Goal: Task Accomplishment & Management: Manage account settings

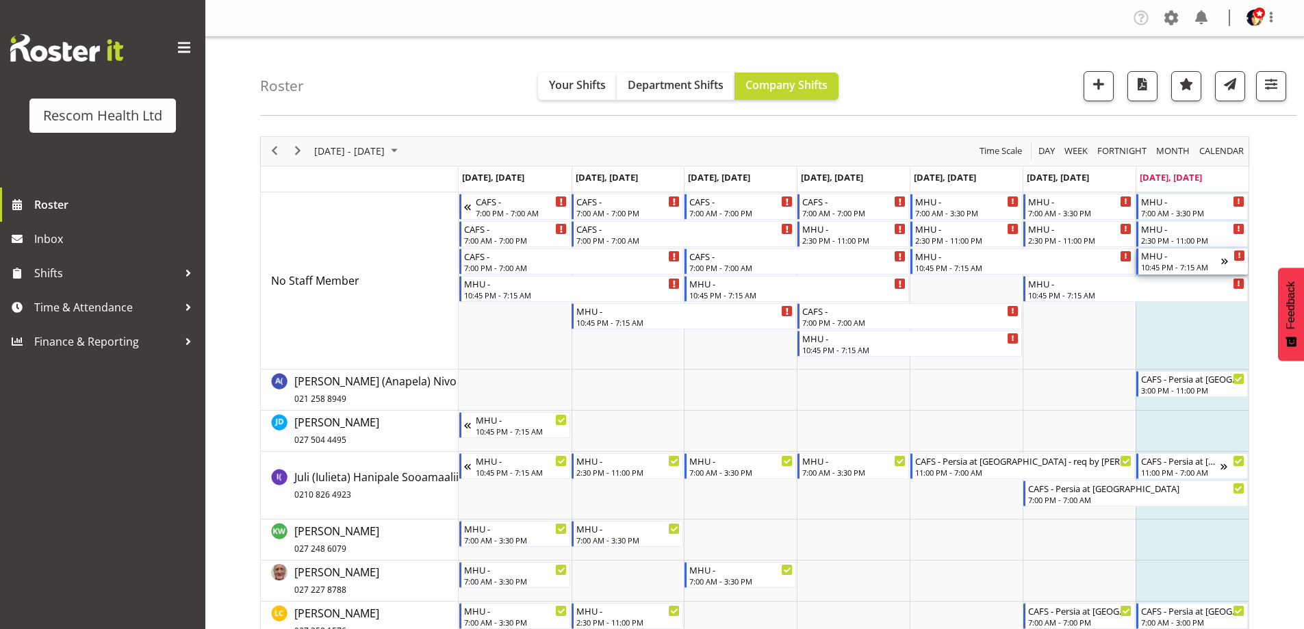
click at [1192, 260] on div "MHU -" at bounding box center [1181, 255] width 80 height 14
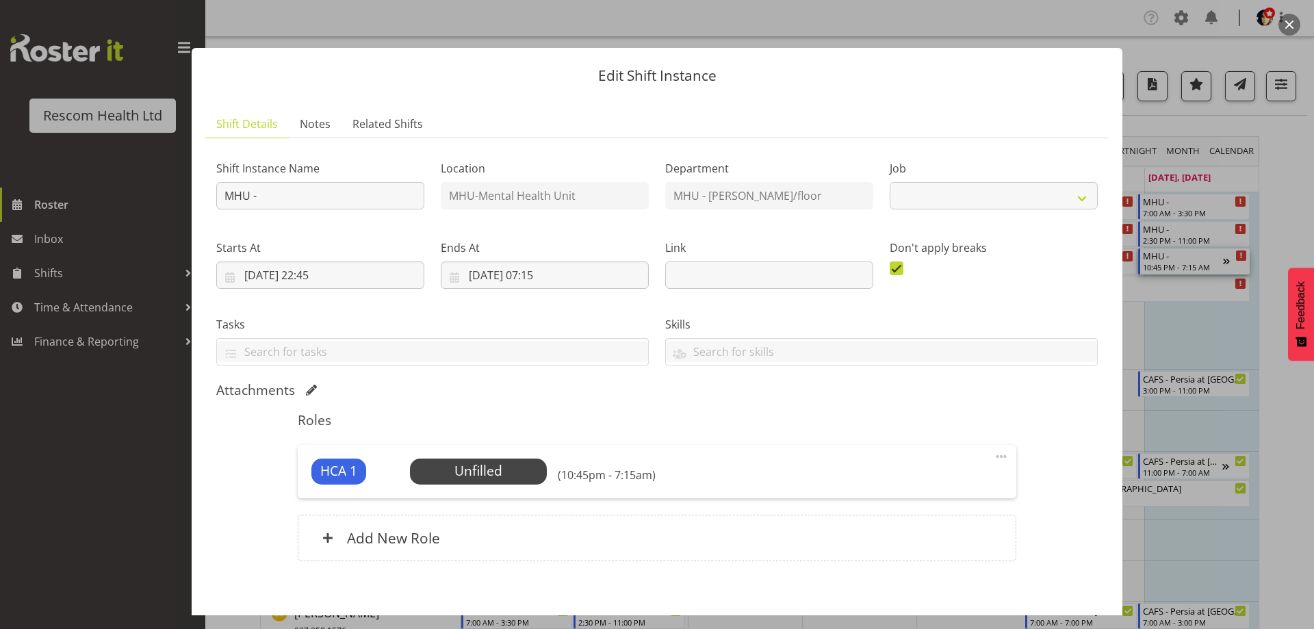
select select "4188"
click at [491, 468] on span "Select Employee" at bounding box center [478, 471] width 102 height 20
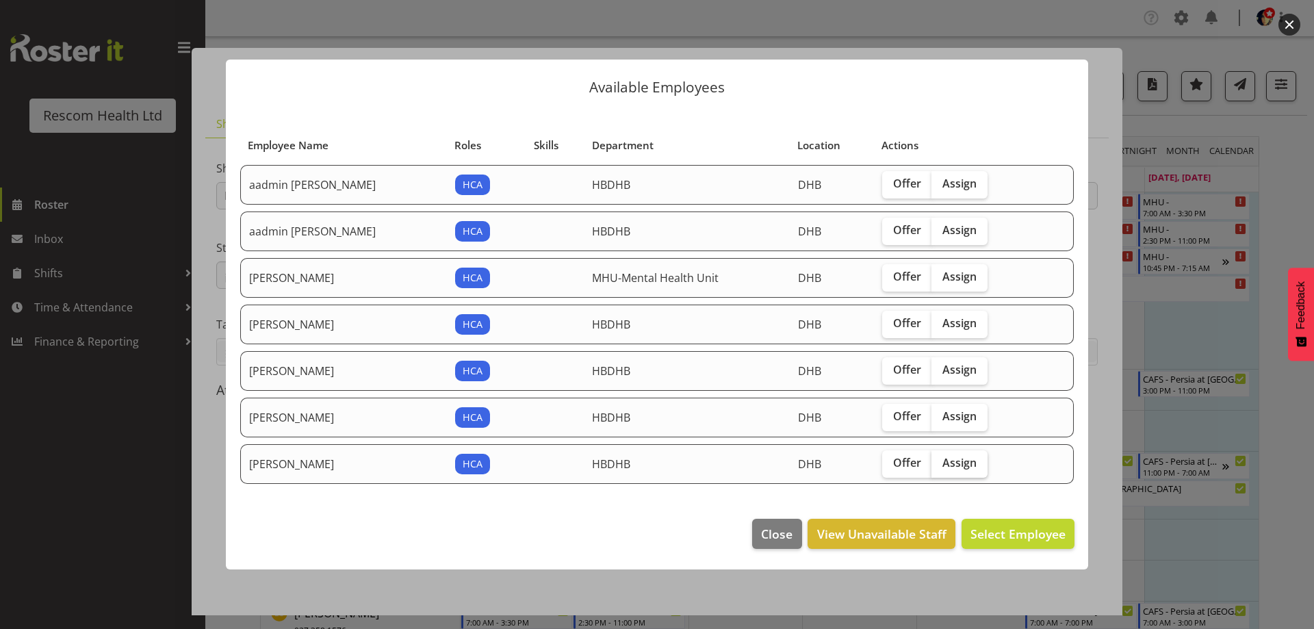
drag, startPoint x: 961, startPoint y: 462, endPoint x: 995, endPoint y: 511, distance: 60.0
click at [961, 463] on span "Assign" at bounding box center [960, 463] width 34 height 14
click at [941, 463] on input "Assign" at bounding box center [936, 463] width 9 height 9
checkbox input "true"
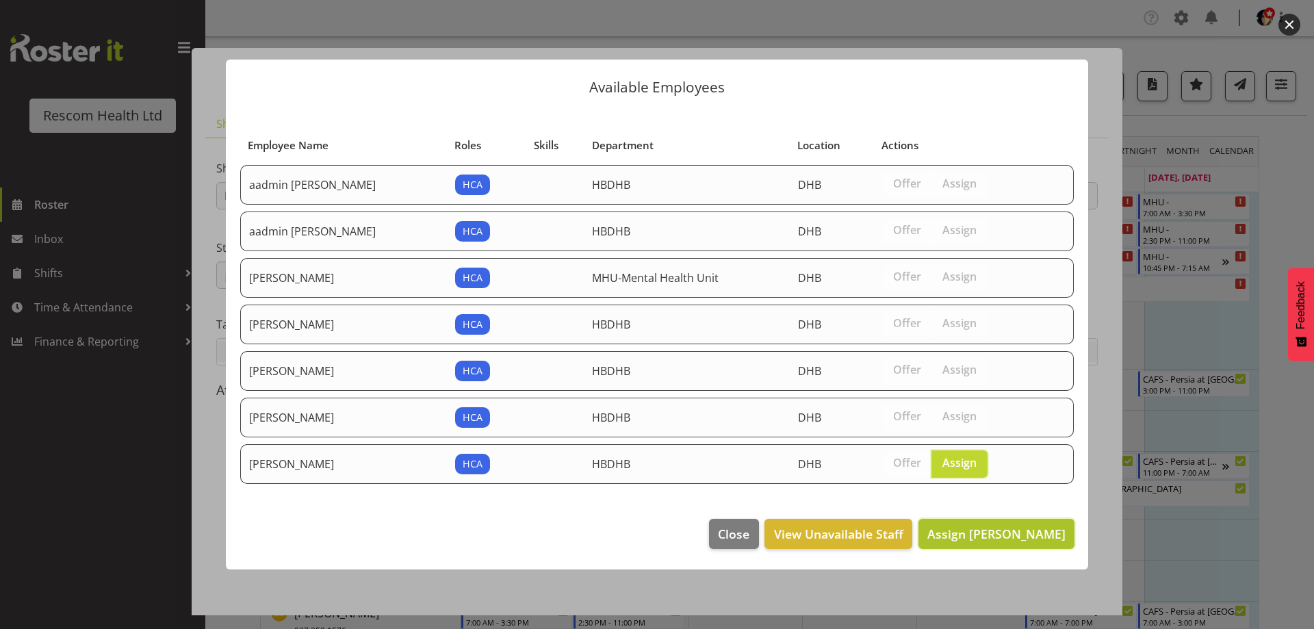
click at [1004, 536] on span "Assign Uliuli Fruean" at bounding box center [996, 534] width 138 height 16
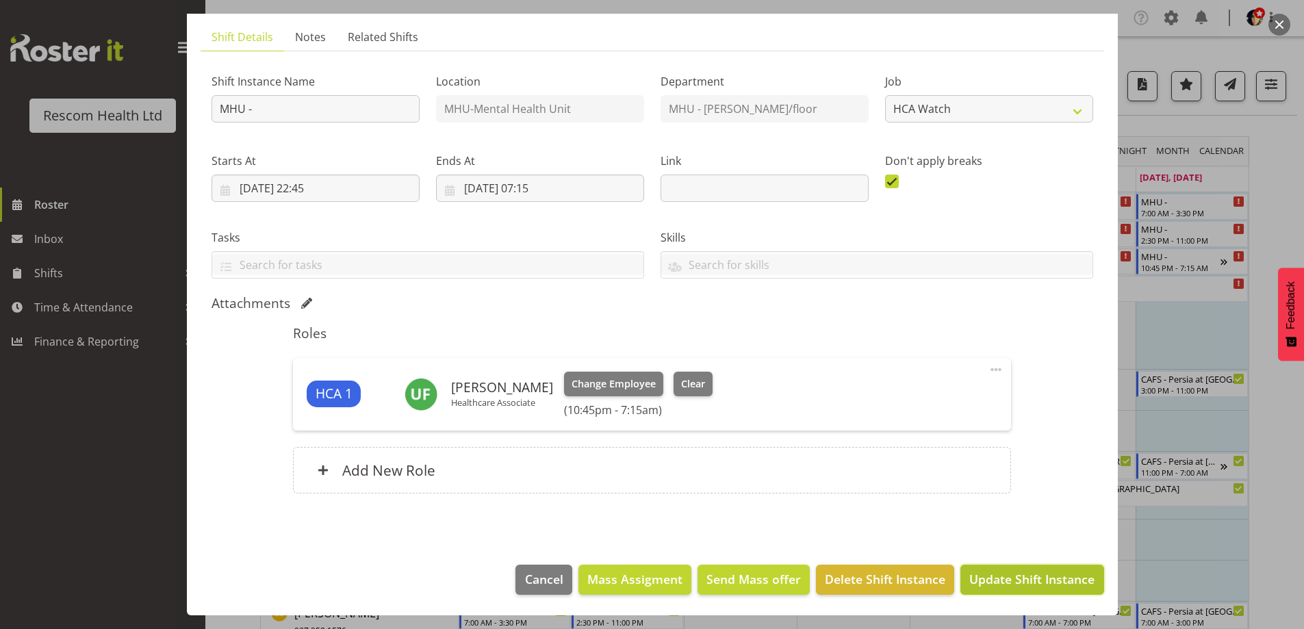
click at [1006, 572] on span "Update Shift Instance" at bounding box center [1031, 579] width 125 height 18
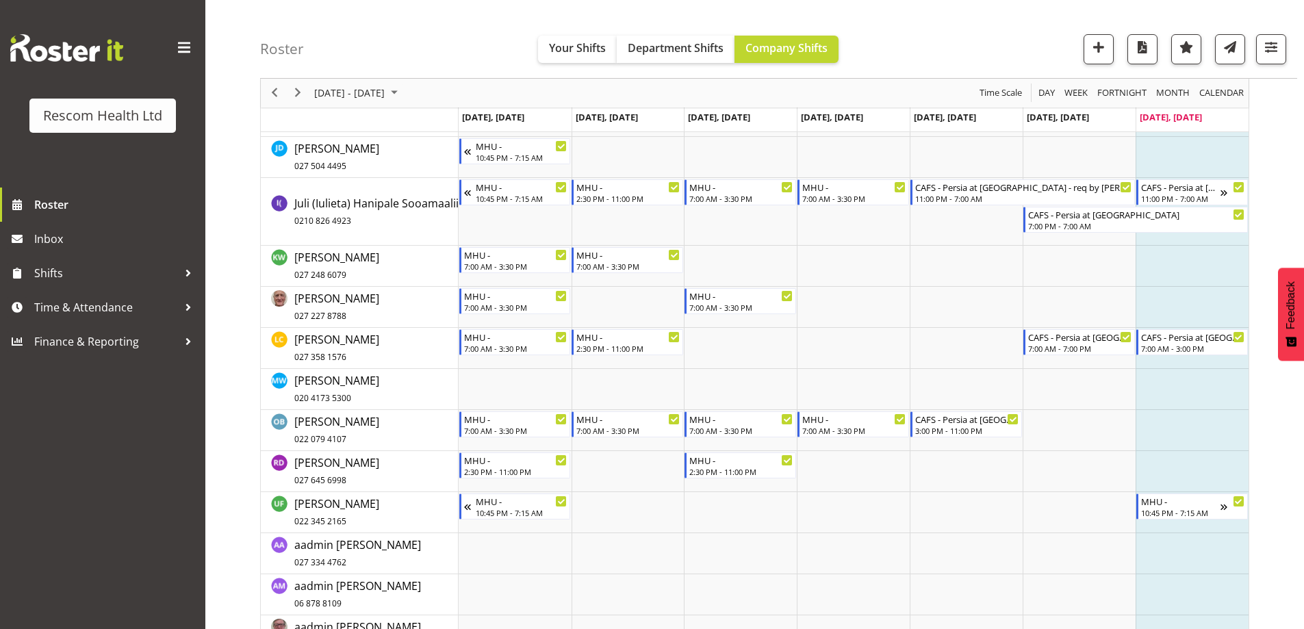
scroll to position [205, 0]
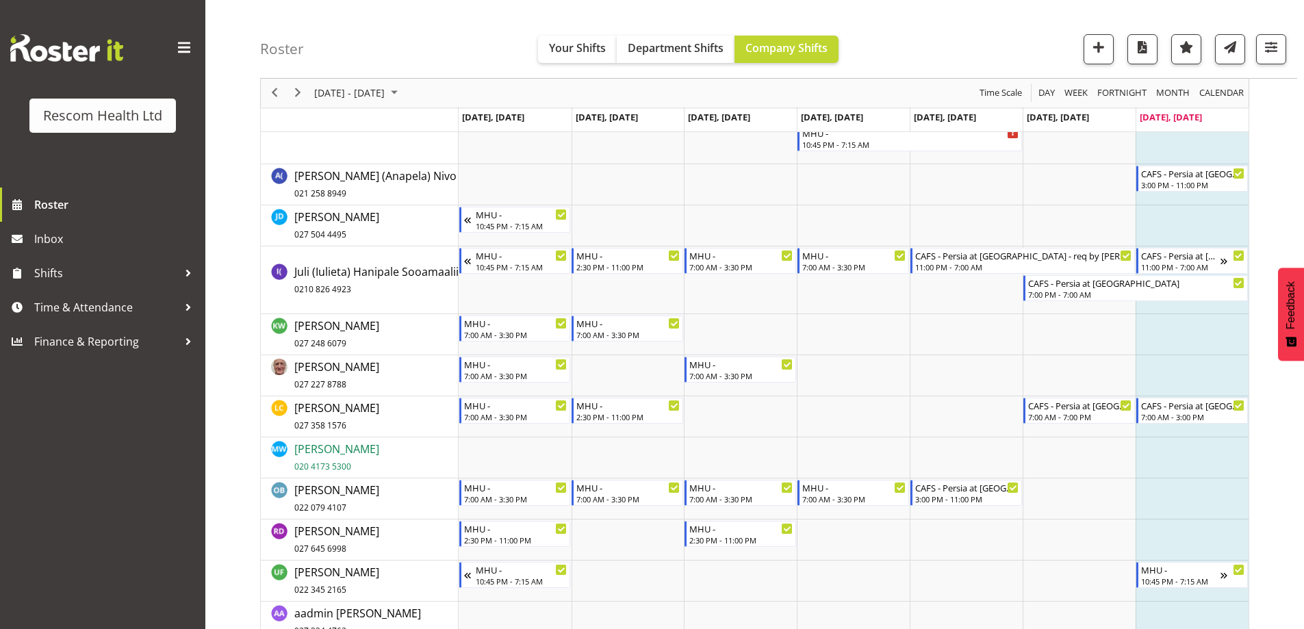
click at [359, 448] on span "Michelle Woodford 020 4173 5300" at bounding box center [336, 457] width 85 height 31
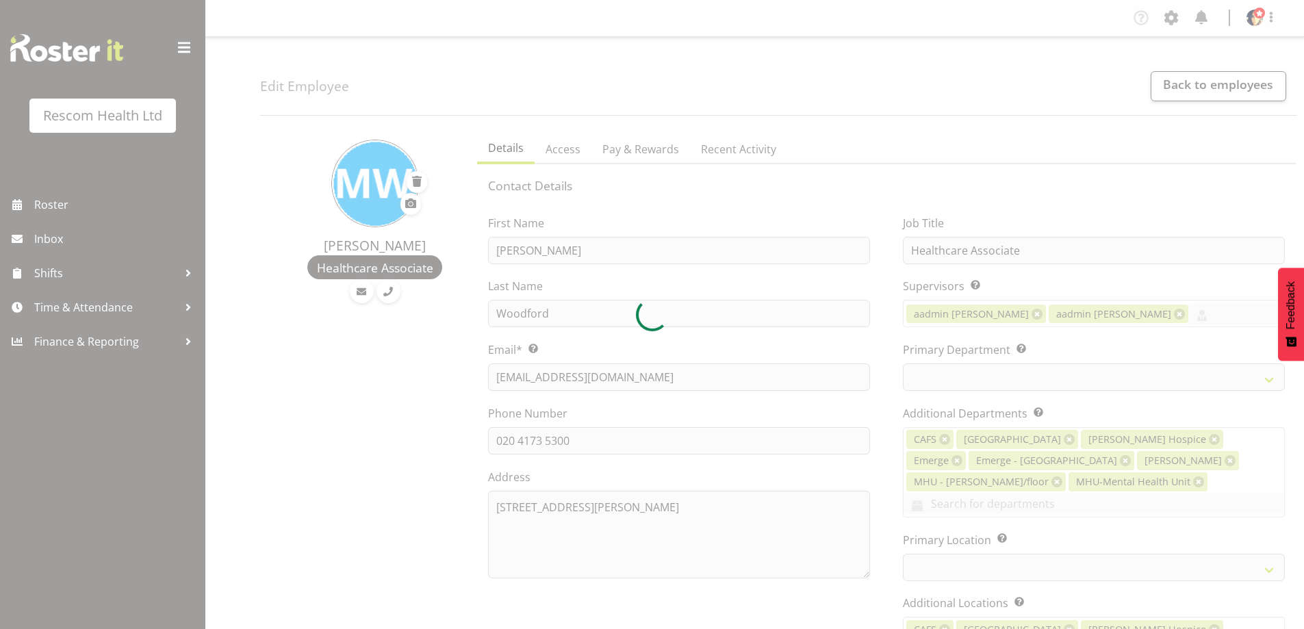
select select "TimelineWeek"
select select
select select "616"
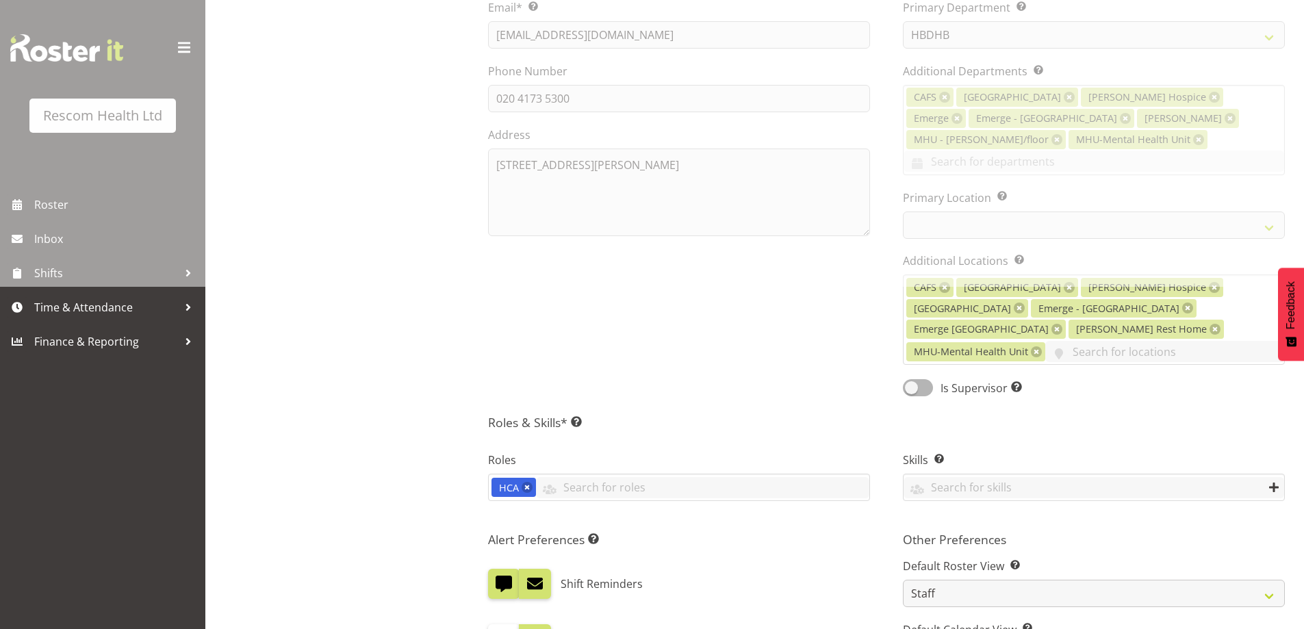
select select "901"
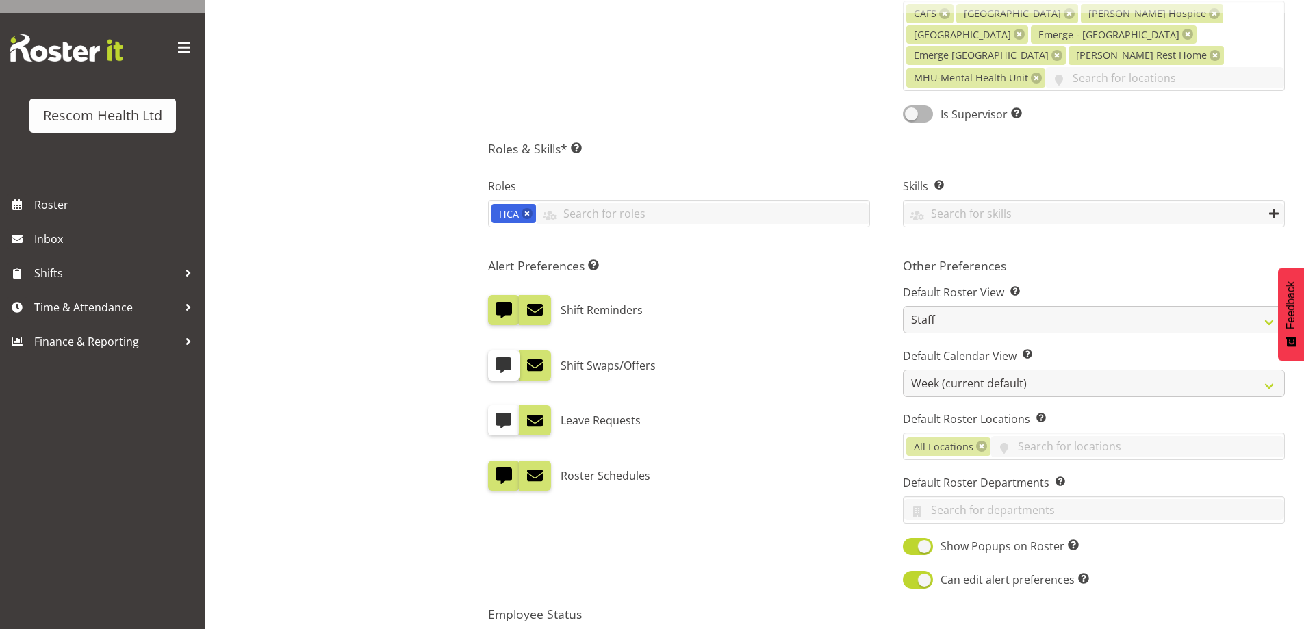
drag, startPoint x: 496, startPoint y: 261, endPoint x: 518, endPoint y: 322, distance: 65.6
click at [496, 301] on span at bounding box center [504, 310] width 18 height 18
click at [496, 305] on input "checkbox" at bounding box center [492, 309] width 9 height 9
checkbox input "false"
drag, startPoint x: 502, startPoint y: 429, endPoint x: 507, endPoint y: 556, distance: 127.4
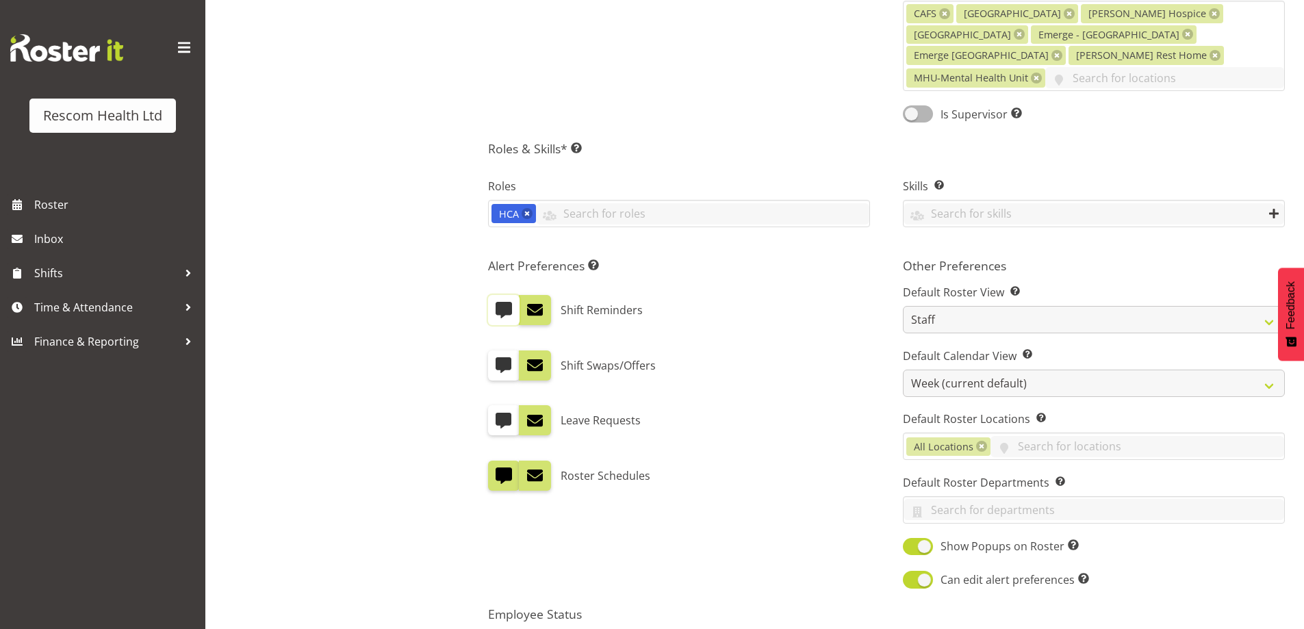
click at [502, 467] on span at bounding box center [504, 476] width 18 height 18
click at [497, 472] on input "checkbox" at bounding box center [492, 476] width 9 height 9
checkbox input "false"
drag, startPoint x: 494, startPoint y: 598, endPoint x: 530, endPoint y: 591, distance: 36.2
click at [496, 628] on span at bounding box center [503, 640] width 30 height 17
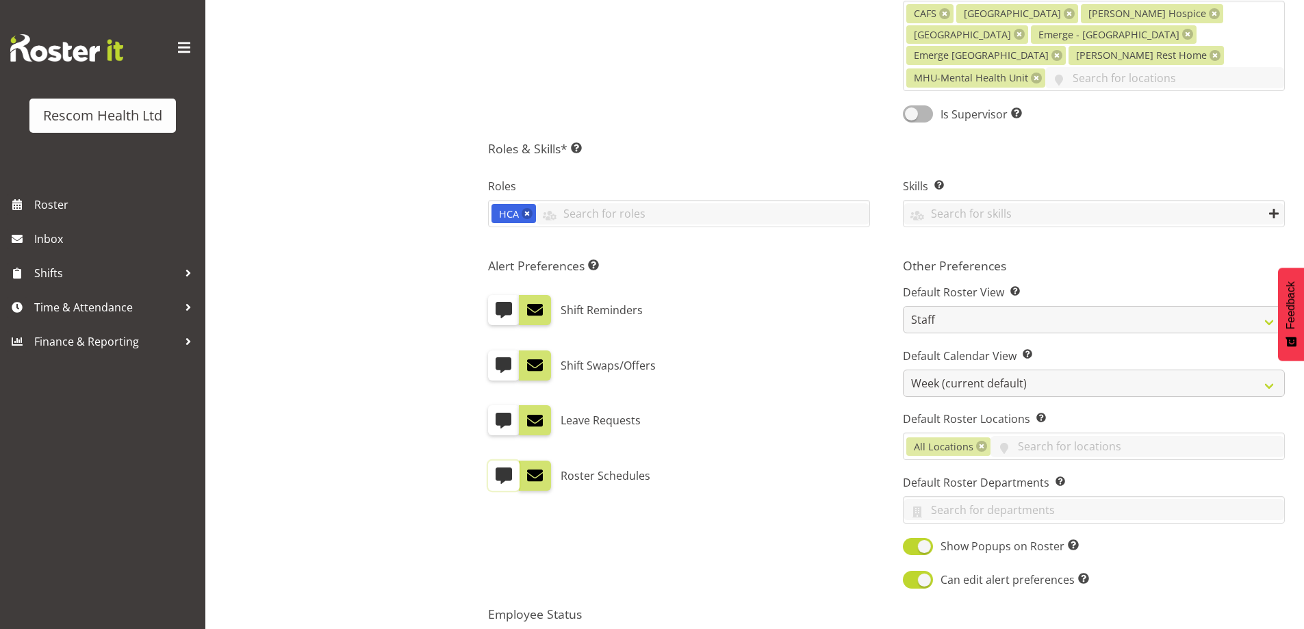
click at [496, 628] on input "Active" at bounding box center [492, 641] width 9 height 9
checkbox input "false"
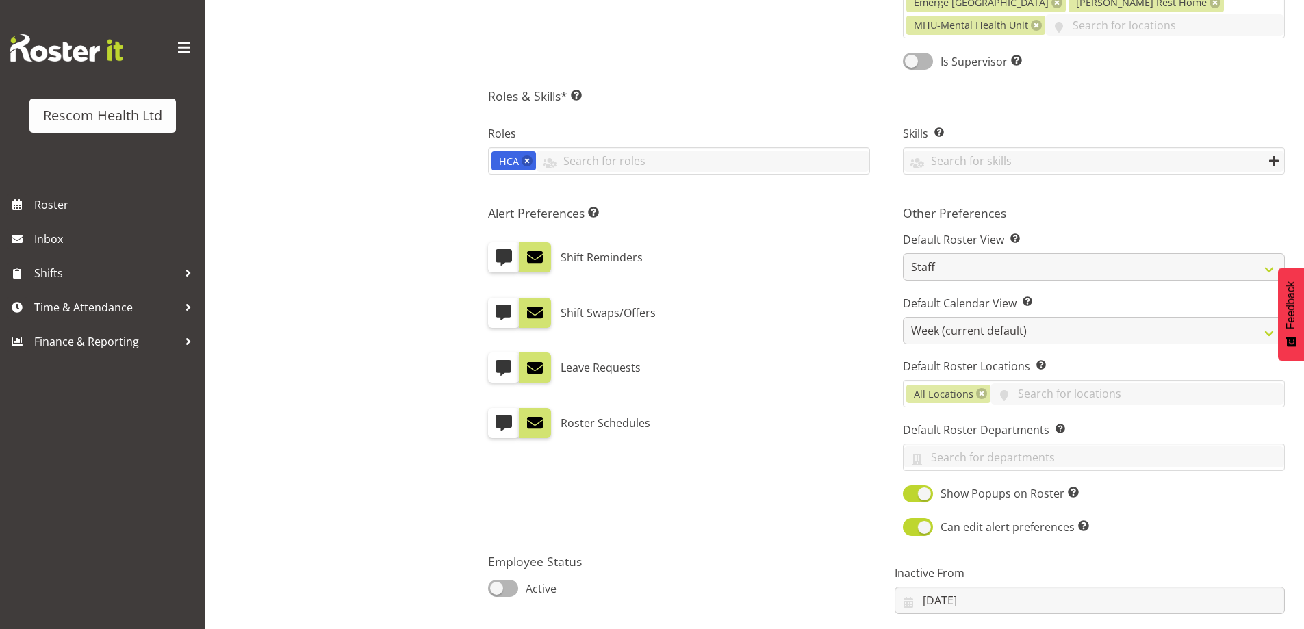
scroll to position [734, 0]
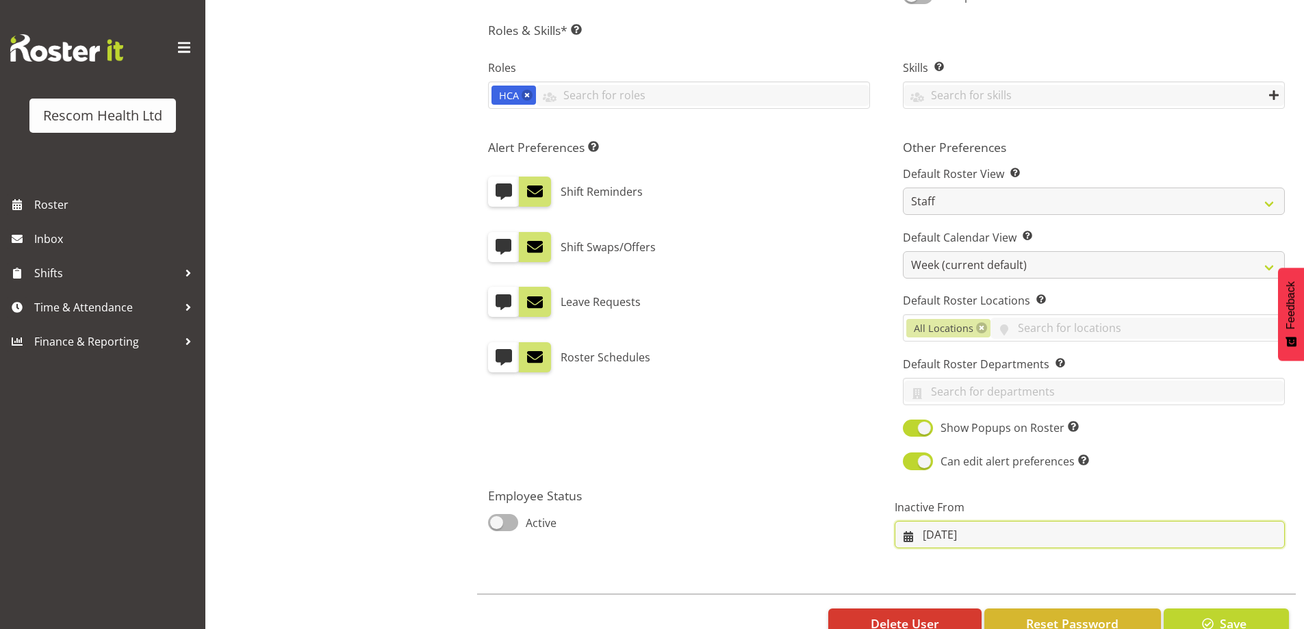
click at [962, 521] on input "24/08/2025" at bounding box center [1090, 534] width 390 height 27
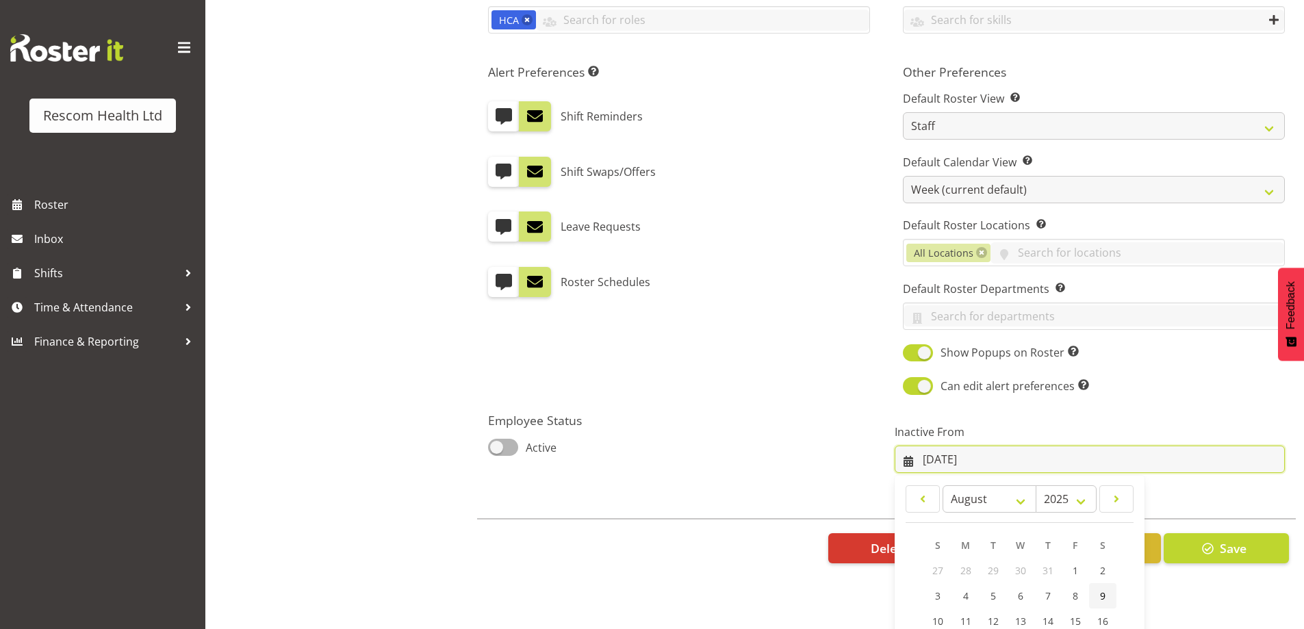
scroll to position [136, 0]
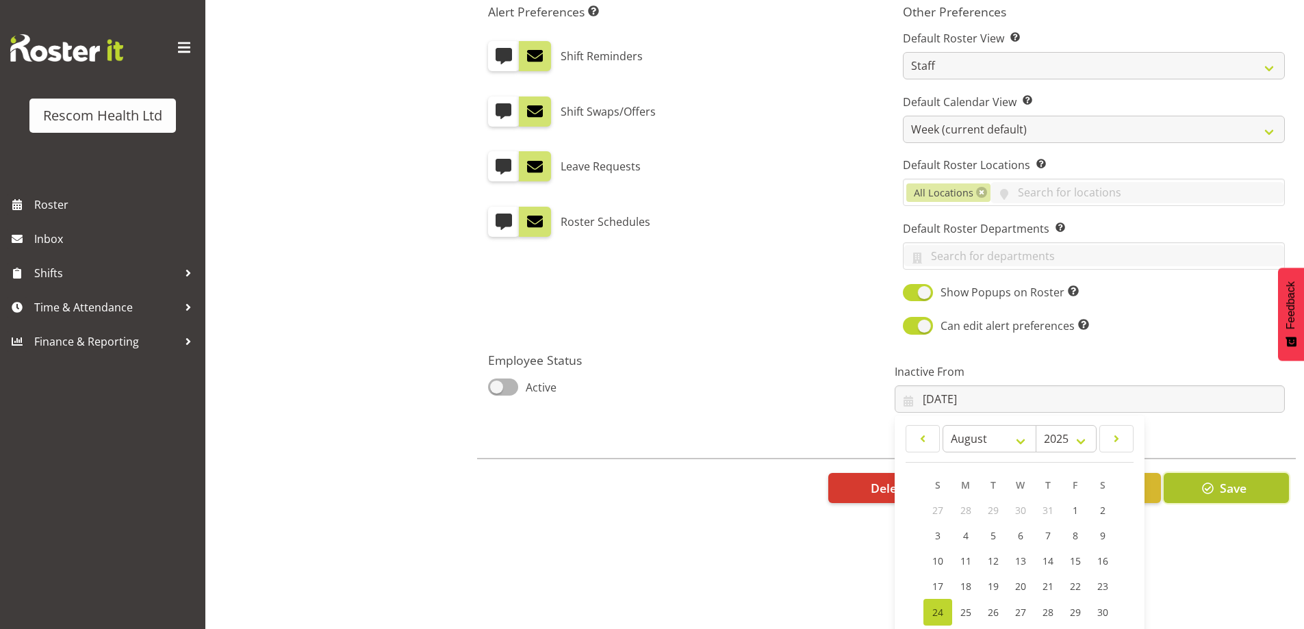
click at [1205, 479] on span "button" at bounding box center [1208, 488] width 18 height 18
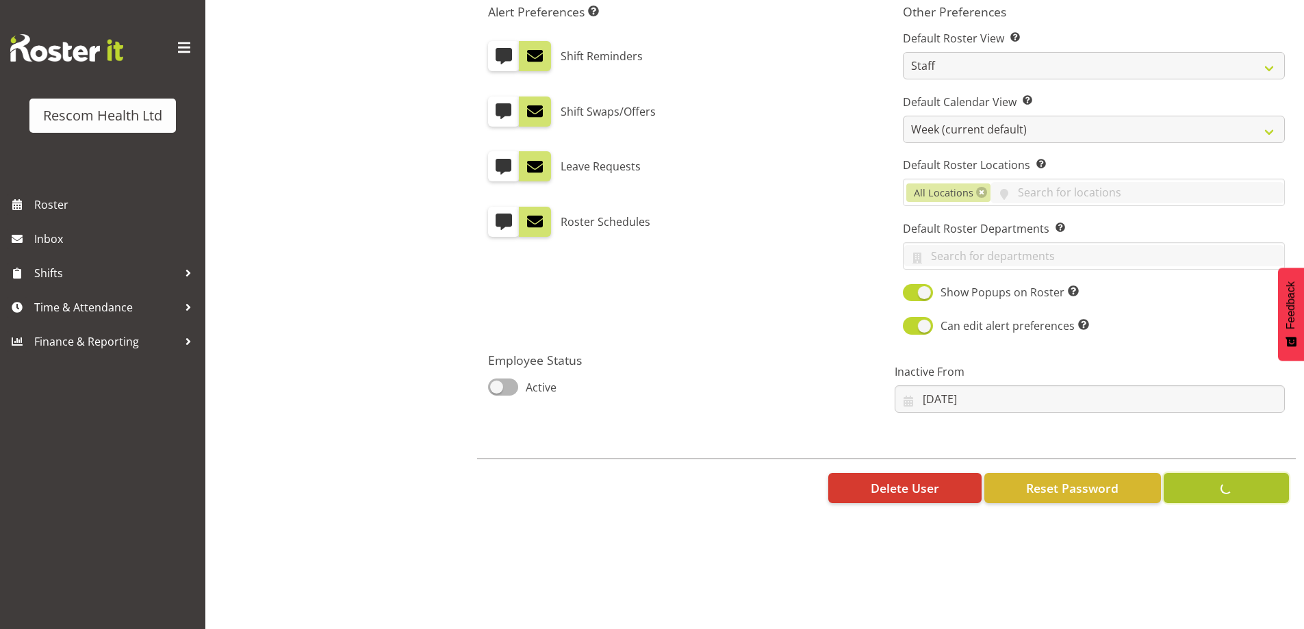
scroll to position [0, 0]
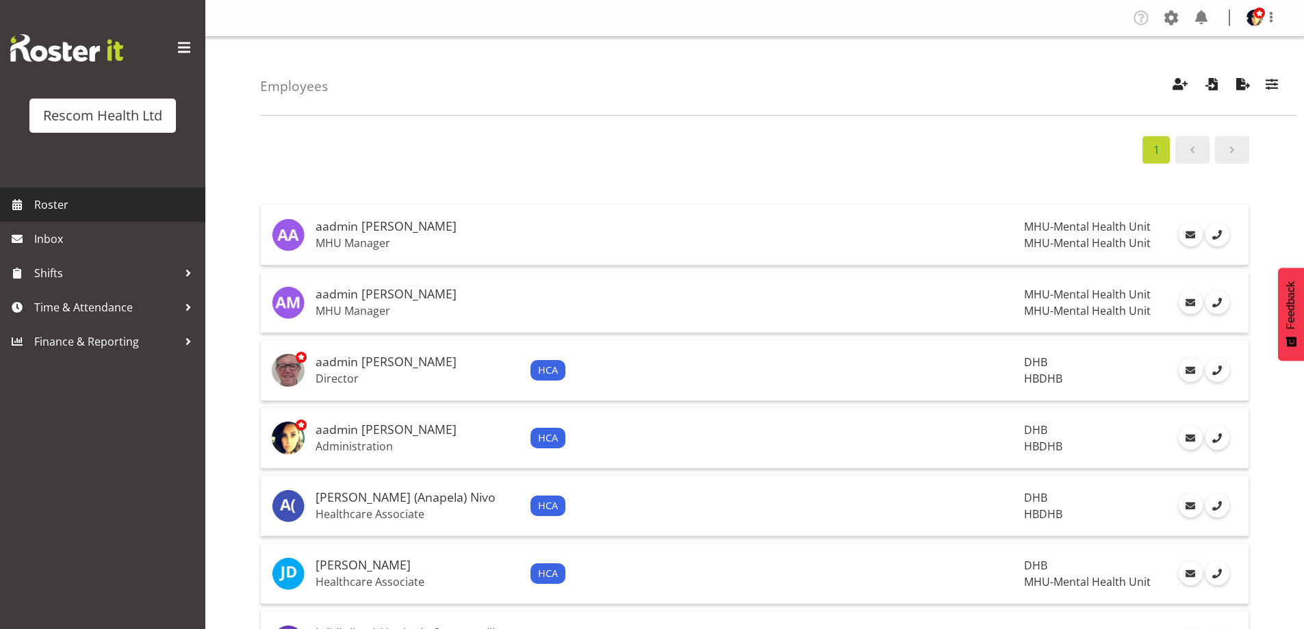
click at [57, 207] on span "Roster" at bounding box center [116, 204] width 164 height 21
